Goal: Transaction & Acquisition: Purchase product/service

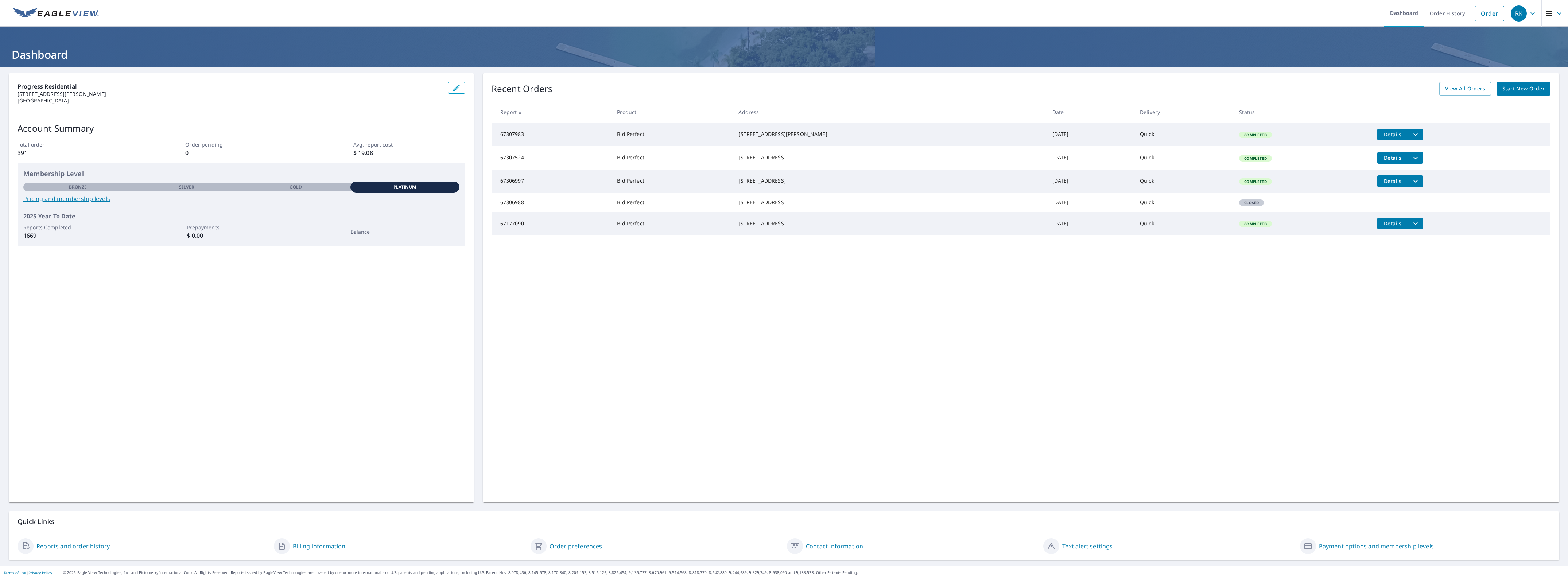
click at [1508, 83] on link "Start New Order" at bounding box center [1523, 88] width 54 height 14
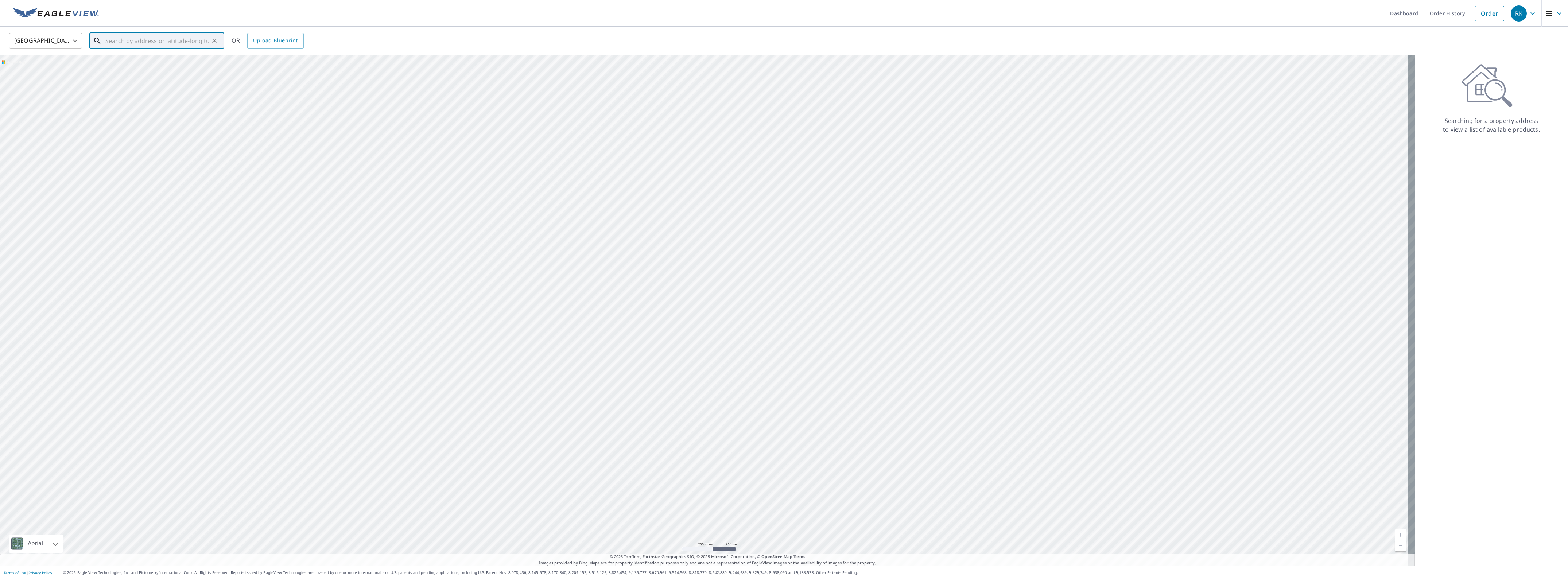
paste input "QA - Replacing whole house turns & supply lines (m"
type input "QA - Replacing whole house turns & supply lines (m"
drag, startPoint x: 214, startPoint y: 41, endPoint x: 210, endPoint y: 39, distance: 4.5
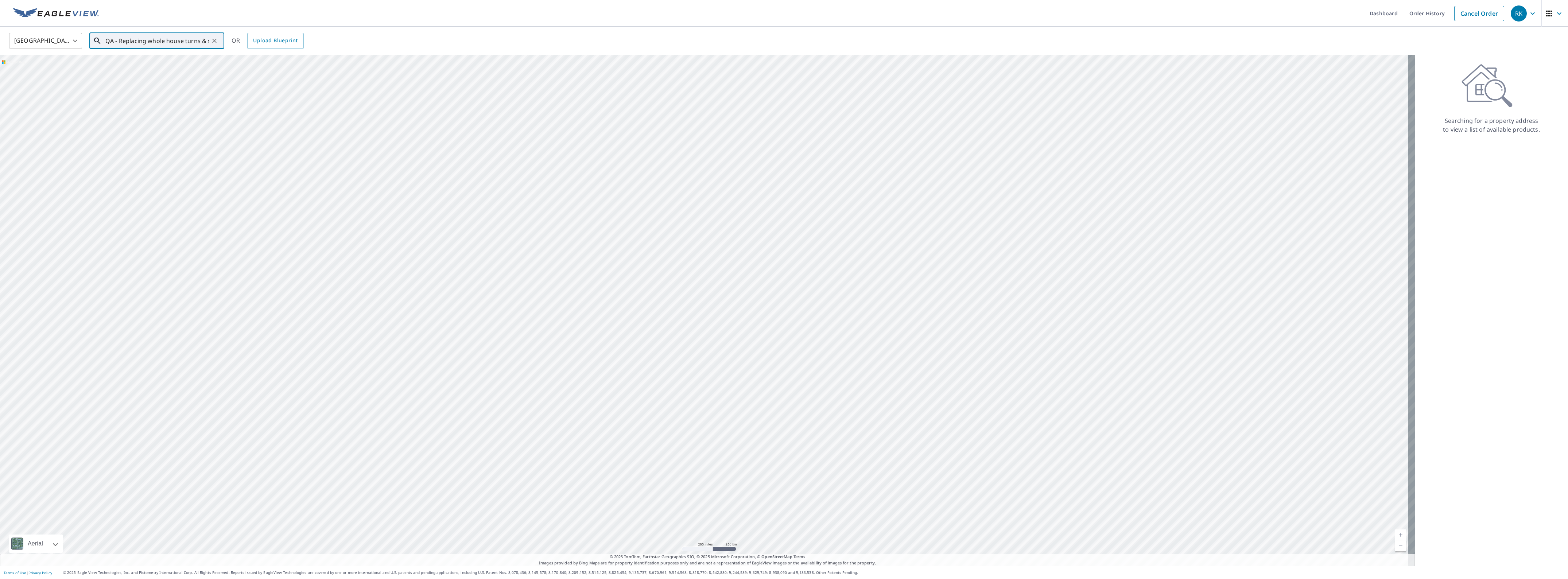
click at [213, 40] on icon "Clear" at bounding box center [215, 41] width 7 height 7
paste input "[STREET_ADDRESS][PERSON_NAME]"
click at [159, 64] on span "[STREET_ADDRESS]" at bounding box center [161, 62] width 115 height 9
type input "[STREET_ADDRESS]"
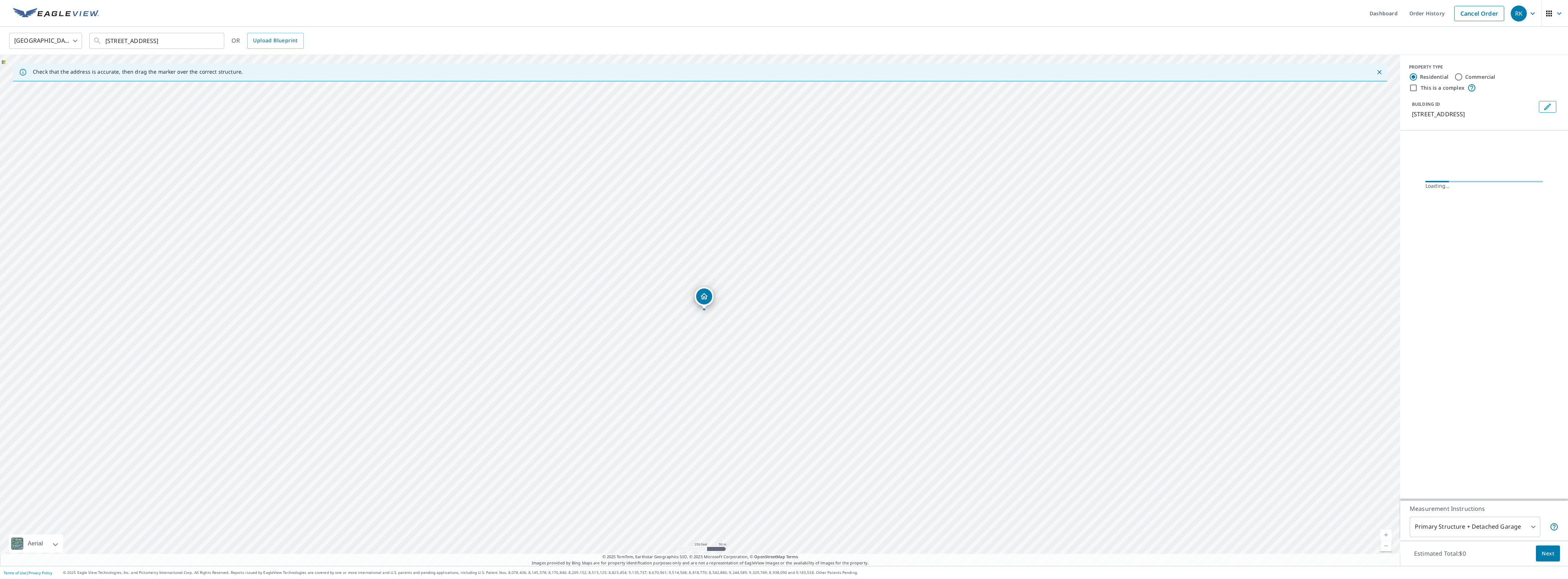
scroll to position [0, 0]
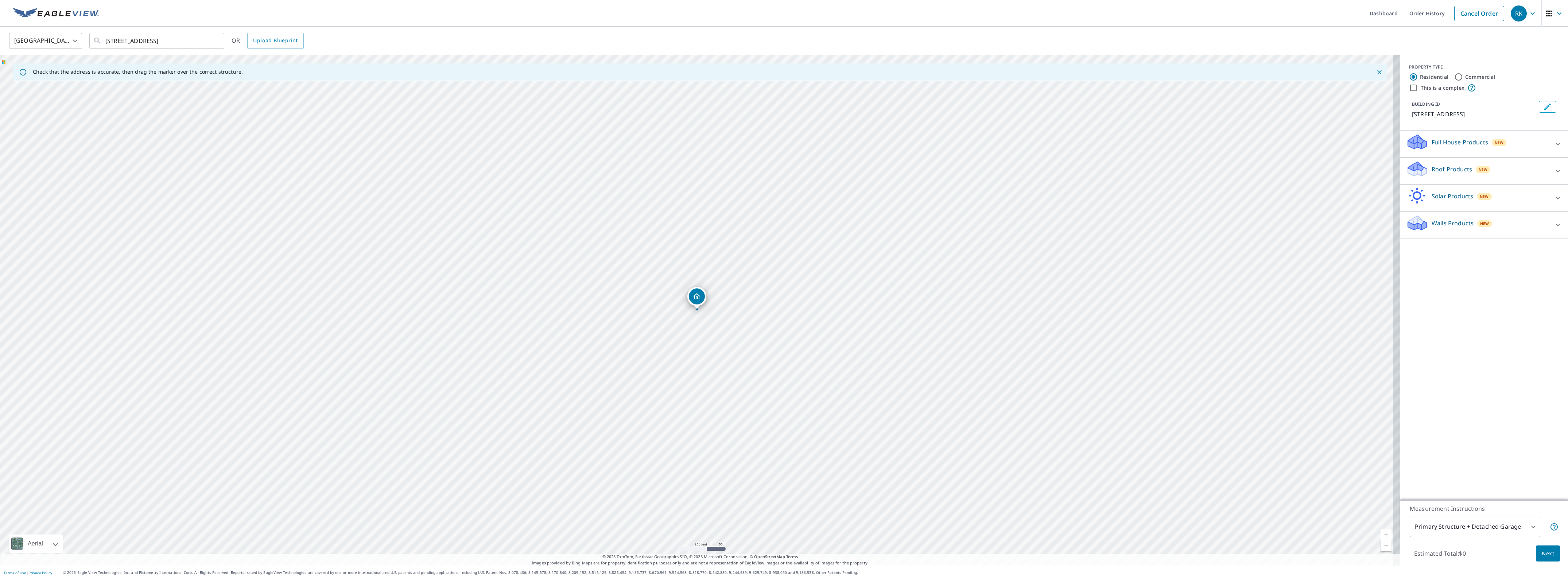
click at [1492, 169] on div "Roof Products New" at bounding box center [1477, 170] width 143 height 21
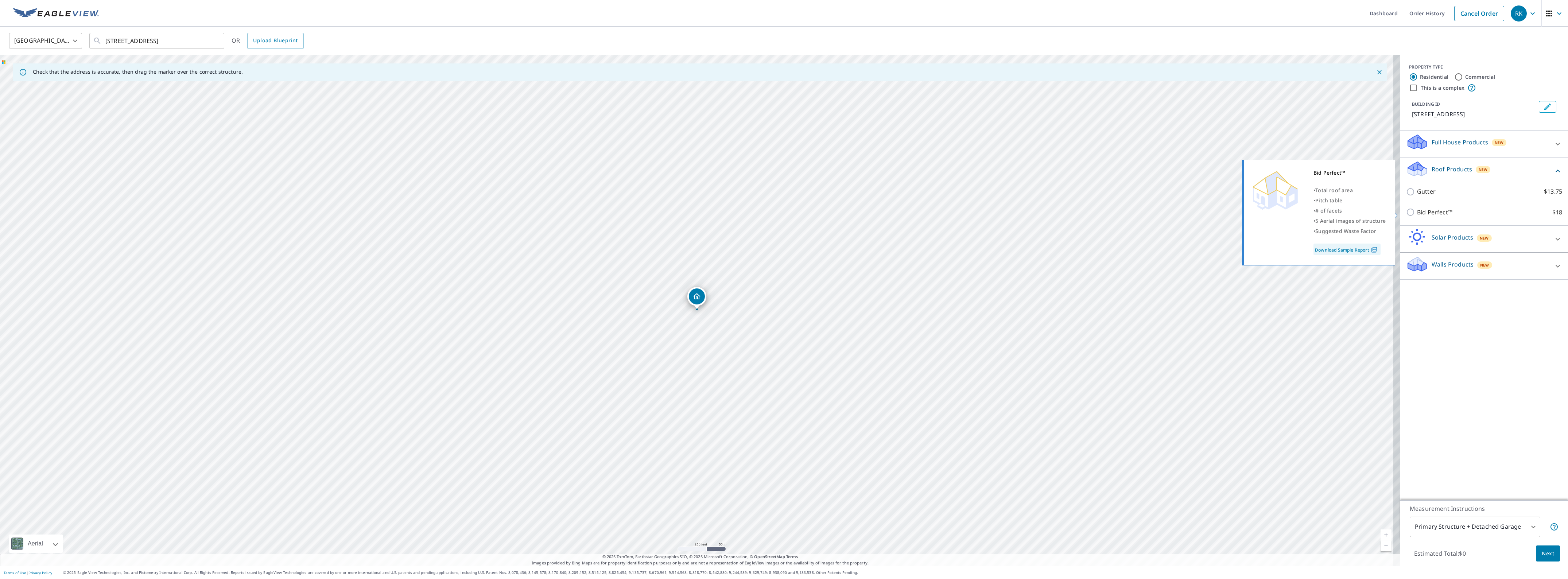
click at [1420, 209] on p "Bid Perfect™" at bounding box center [1435, 212] width 36 height 9
click at [1417, 209] on input "Bid Perfect™ $18" at bounding box center [1411, 212] width 11 height 9
checkbox input "true"
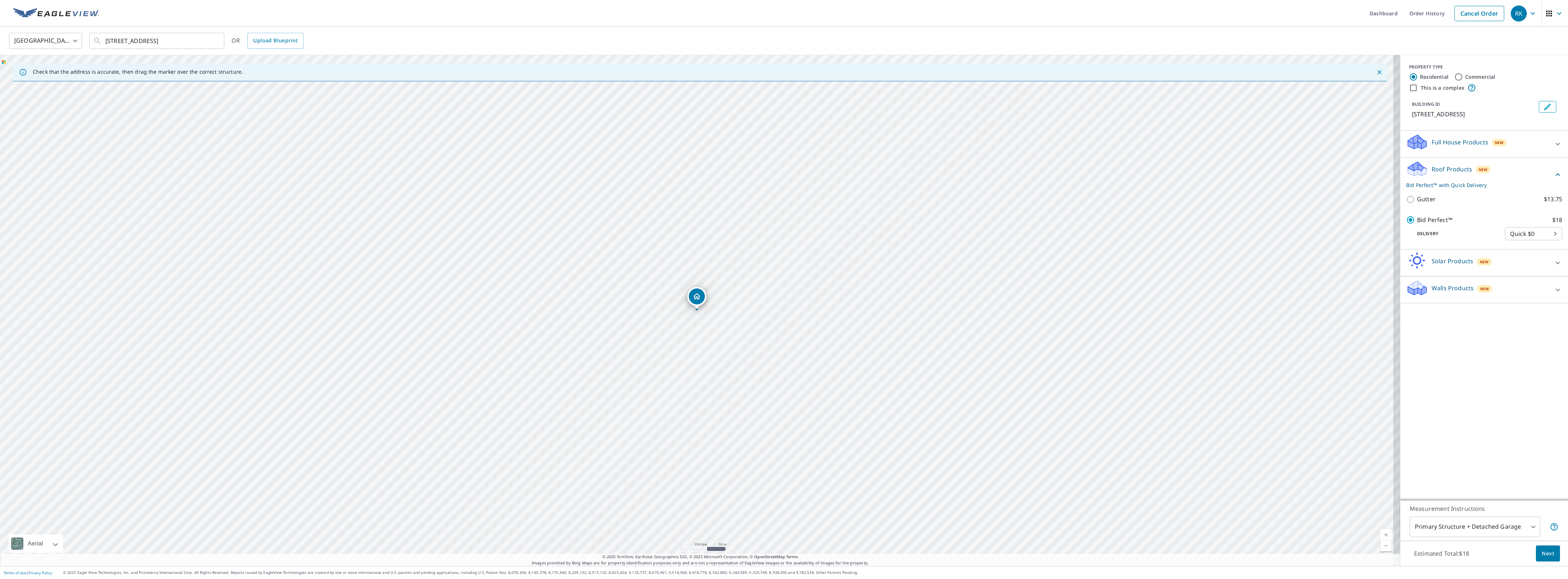
click at [1542, 557] on span "Next" at bounding box center [1548, 554] width 12 height 9
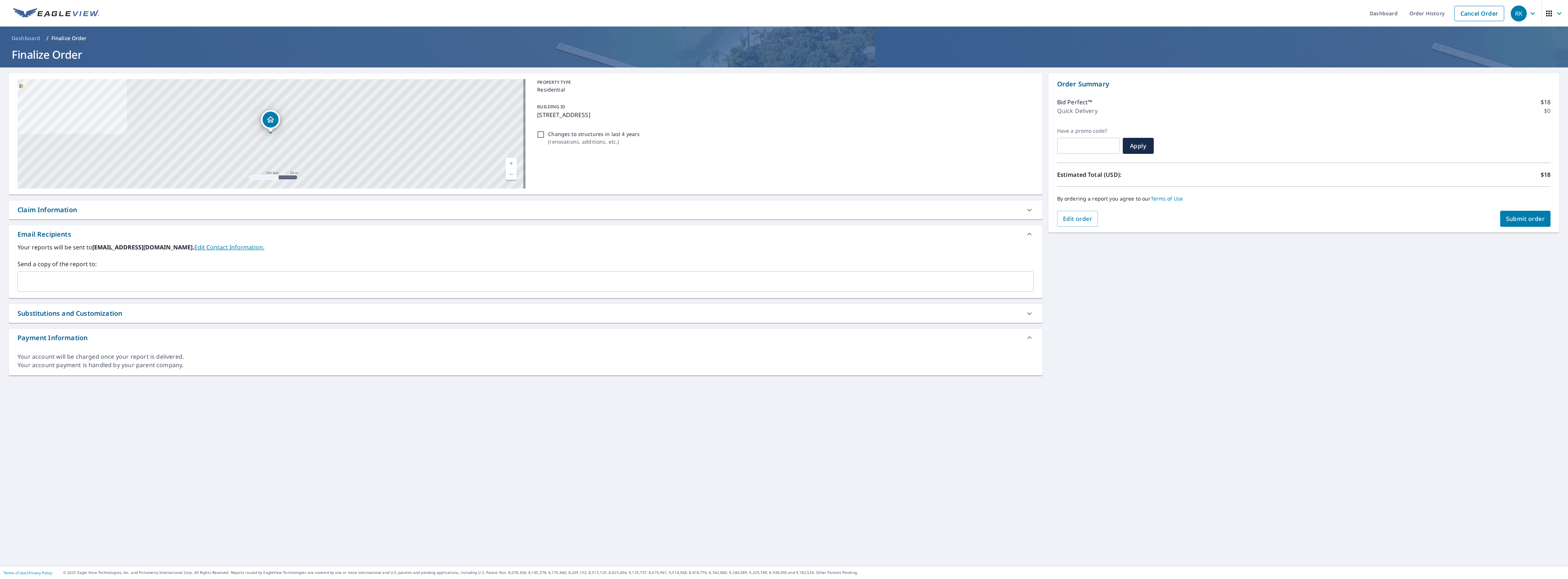
click at [68, 209] on div "Claim Information" at bounding box center [47, 210] width 59 height 10
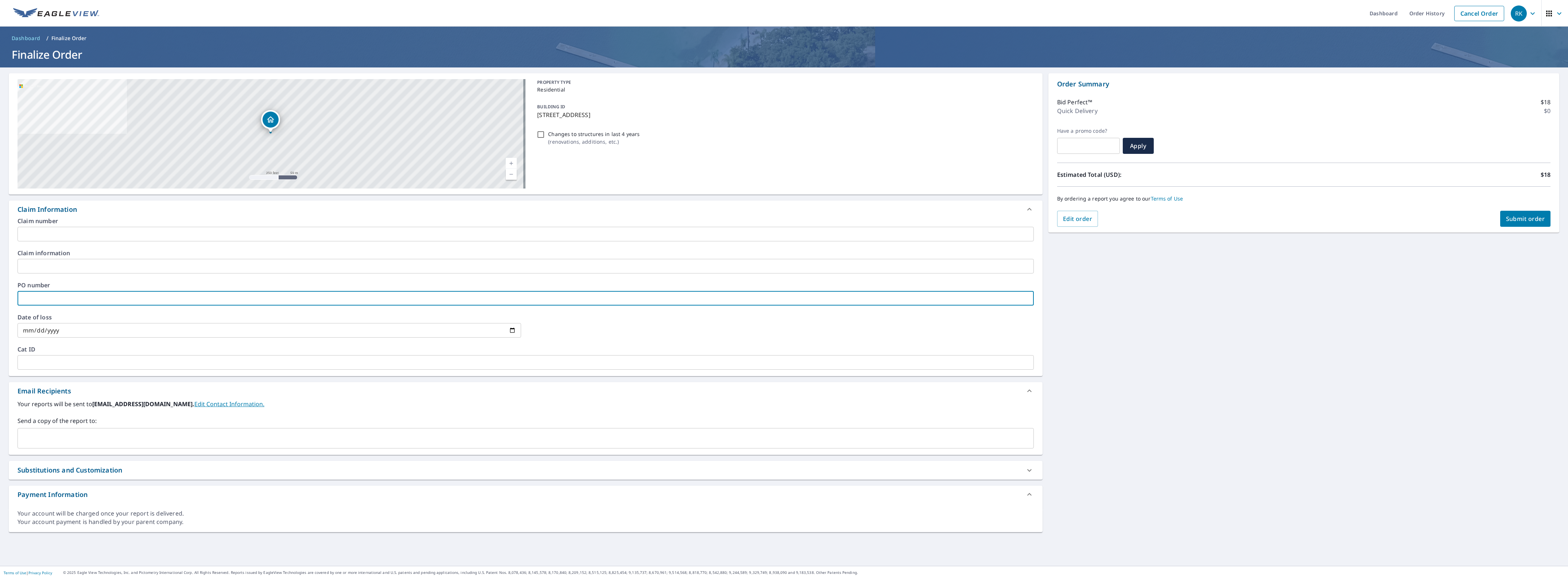
paste input "1642321"
type input "1642321"
click at [80, 223] on label "Claim number" at bounding box center [526, 221] width 1016 height 6
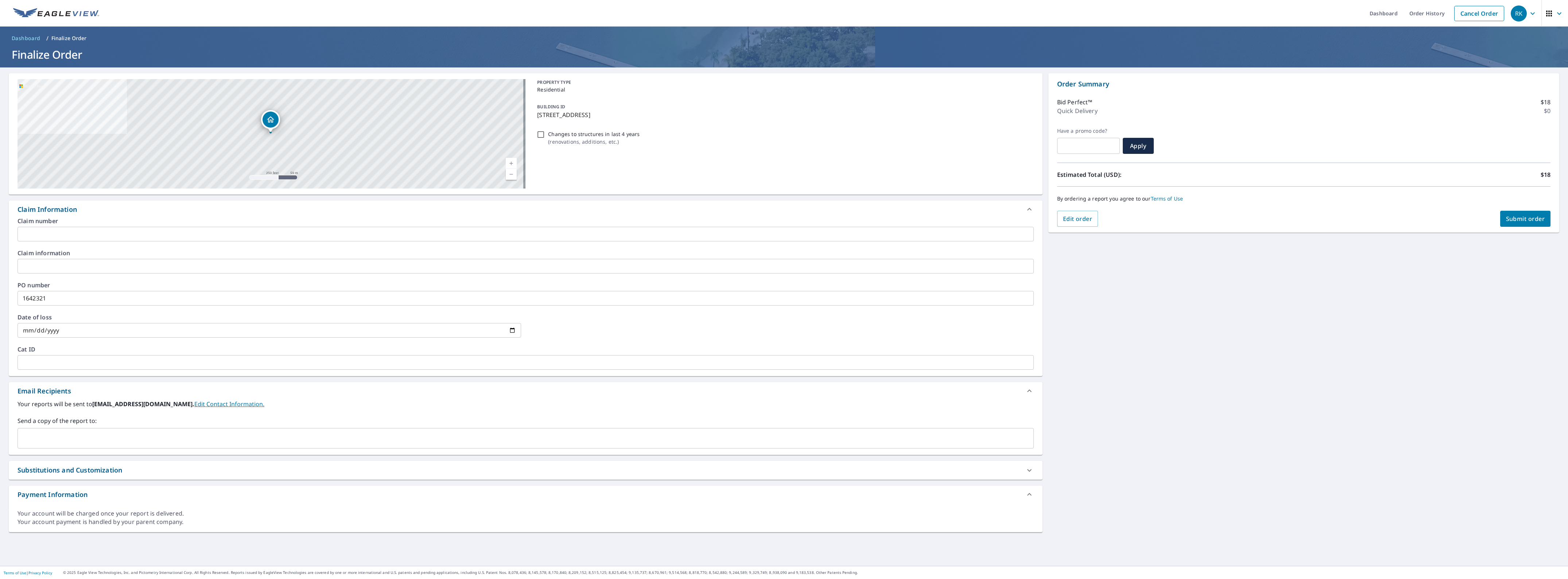
click at [76, 229] on input "text" at bounding box center [526, 234] width 1016 height 14
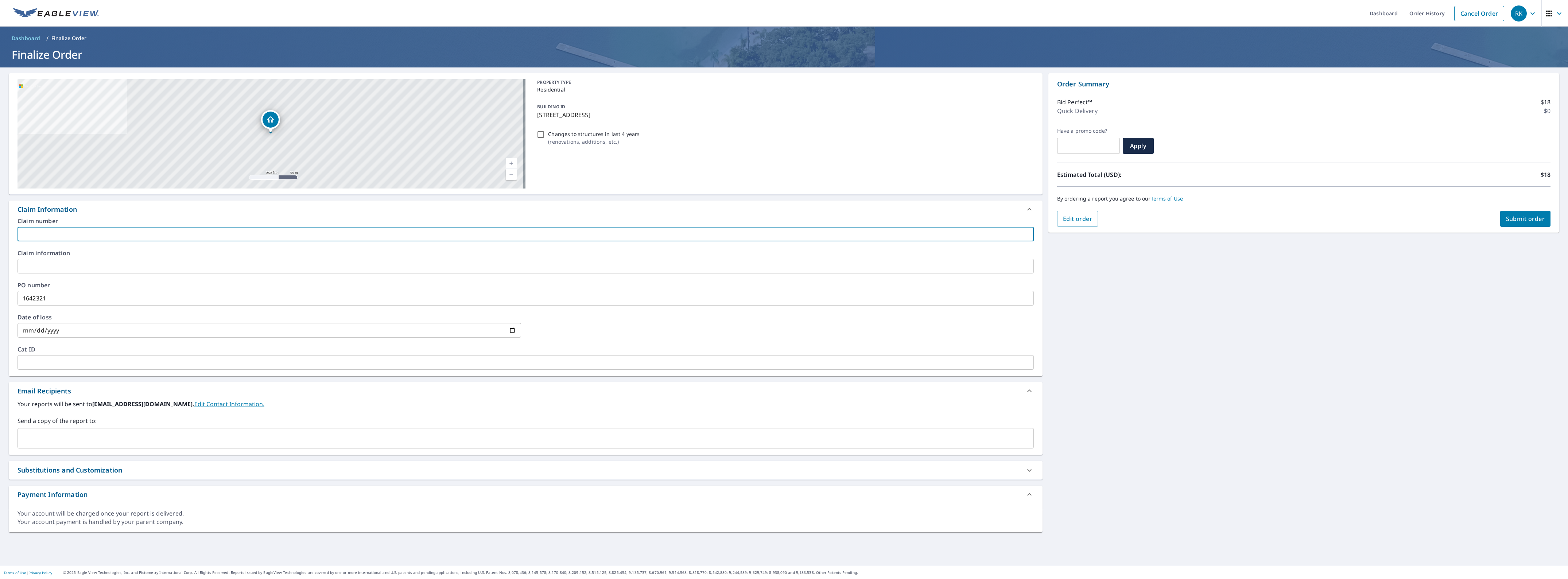
type input "Charlotte"
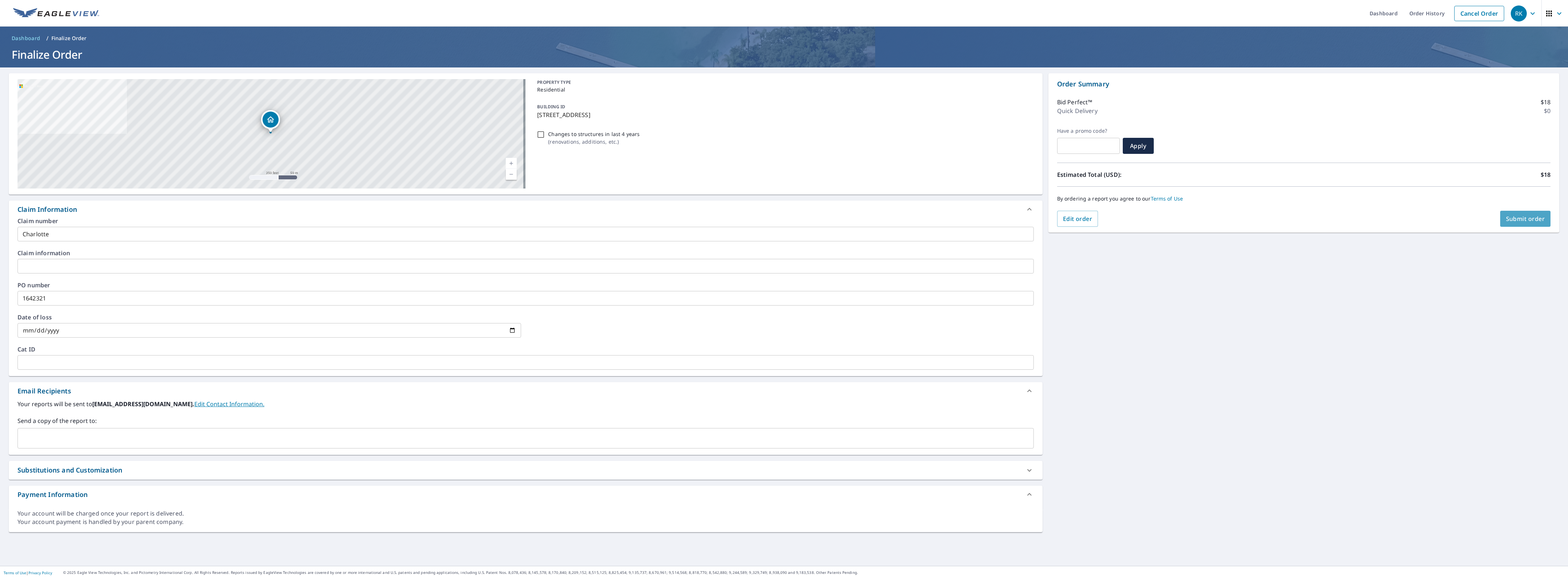
click at [1520, 220] on span "Submit order" at bounding box center [1525, 218] width 39 height 8
